Goal: Information Seeking & Learning: Learn about a topic

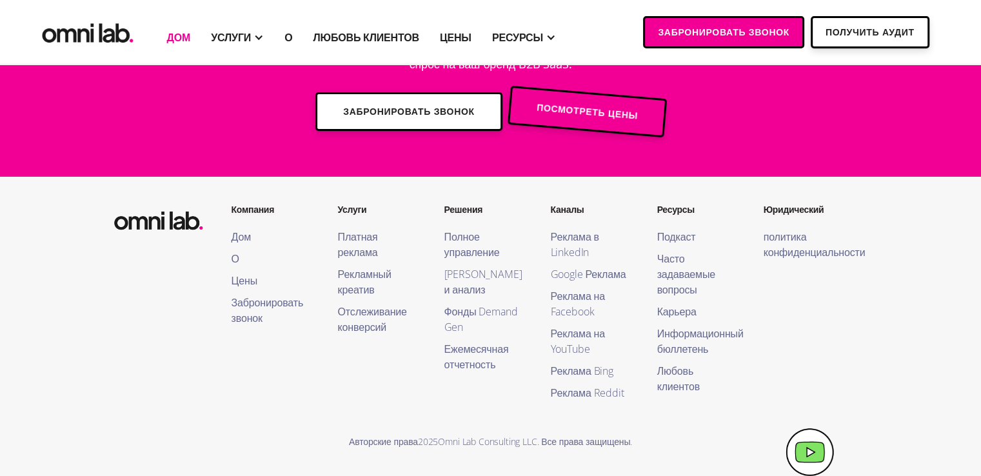
scroll to position [5144, 0]
click at [235, 257] on font "О" at bounding box center [236, 259] width 8 height 14
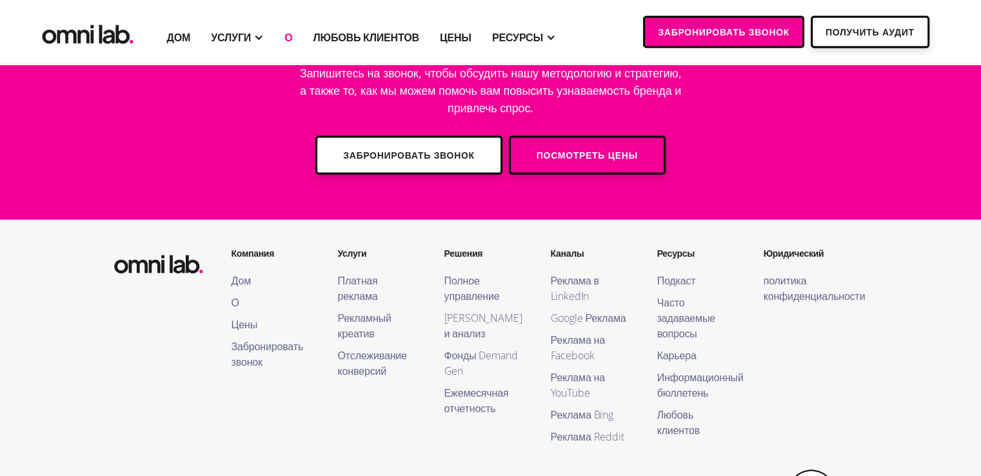
scroll to position [2516, 0]
